Goal: Information Seeking & Learning: Stay updated

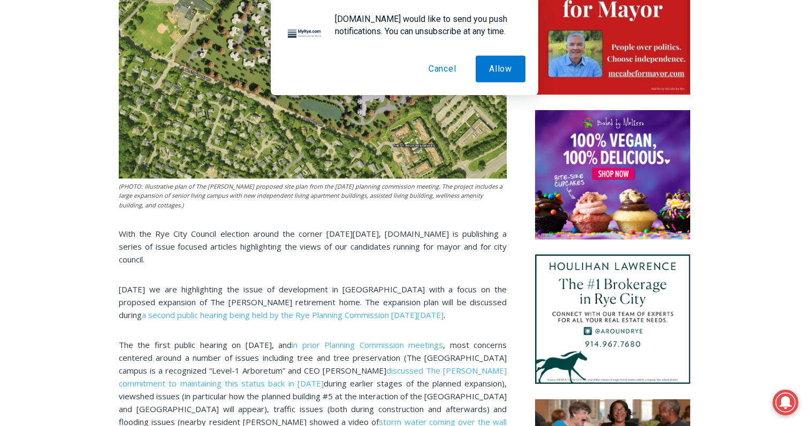
scroll to position [657, 0]
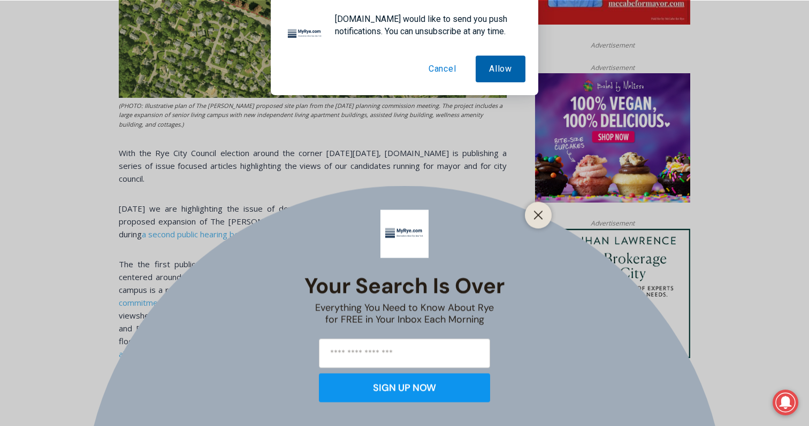
click at [501, 59] on button "Allow" at bounding box center [500, 69] width 50 height 27
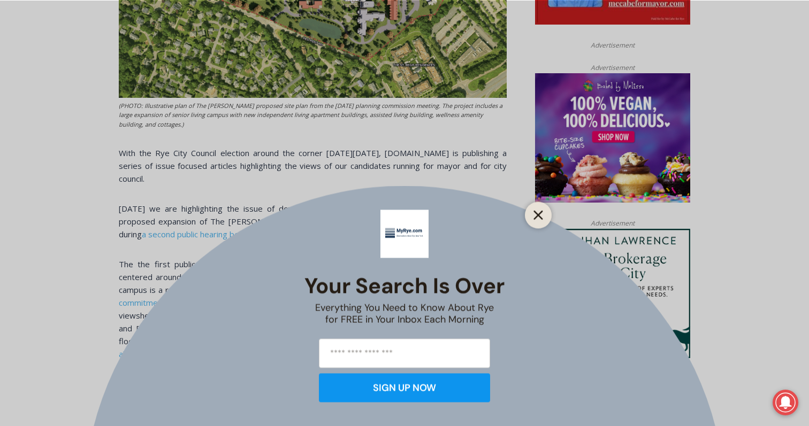
click at [536, 216] on line "Close" at bounding box center [537, 214] width 7 height 7
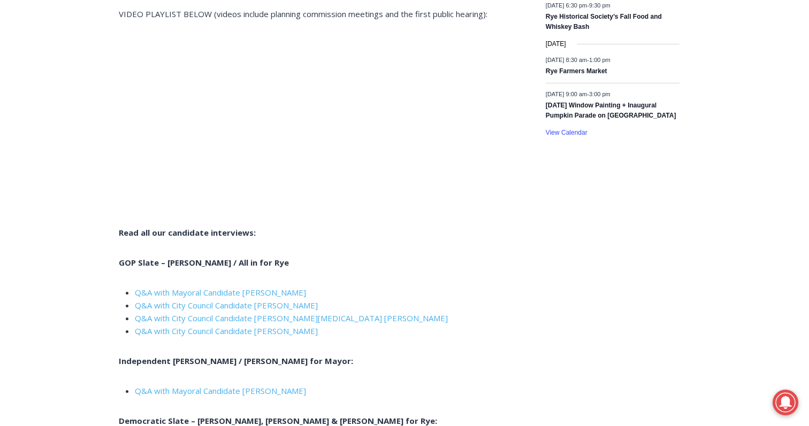
scroll to position [1680, 0]
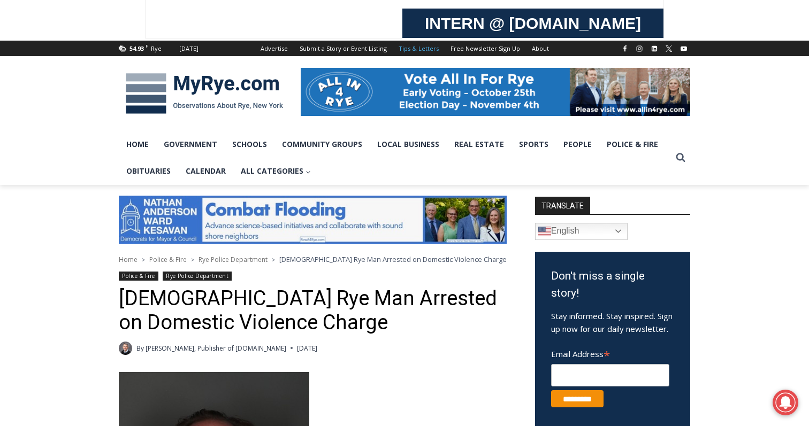
scroll to position [19, 0]
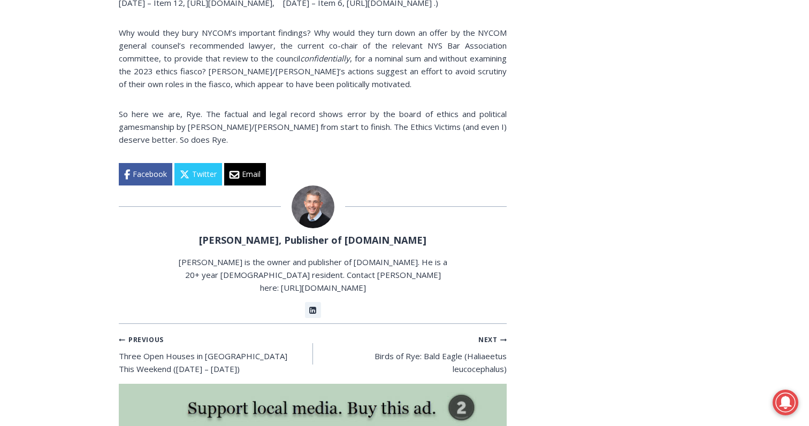
scroll to position [2196, 0]
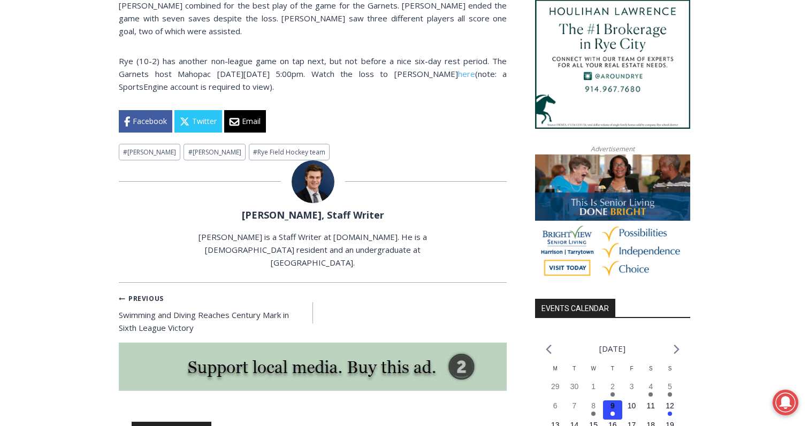
scroll to position [849, 0]
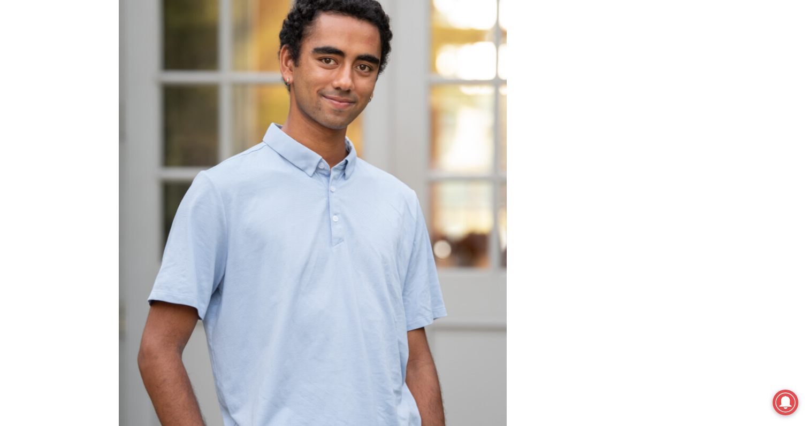
scroll to position [5374, 0]
